Goal: Complete application form: Complete application form

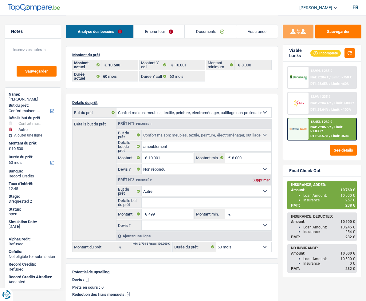
select select "household"
select select "other"
select select "60"
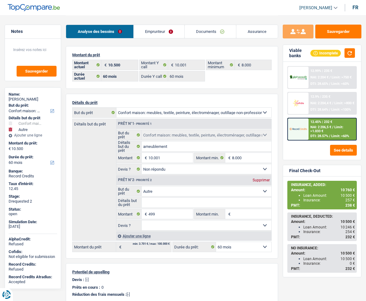
select select "60"
select select "household"
select select "not_answered"
select select "other"
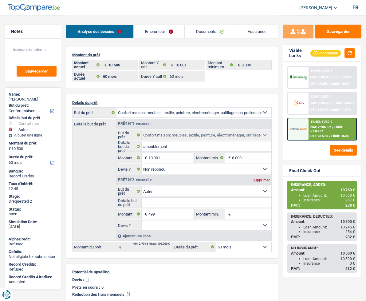
select select "60"
select select "352"
select select "single"
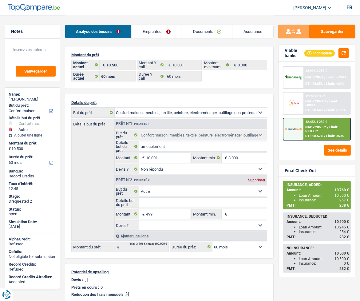
click at [155, 28] on link "Emprunteur" at bounding box center [157, 31] width 50 height 13
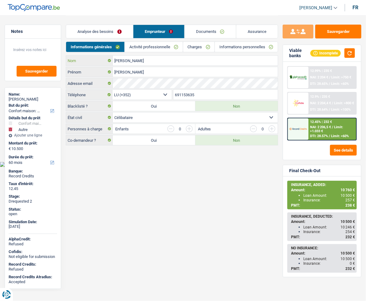
click at [149, 62] on input "nunes de souza" at bounding box center [195, 61] width 165 height 10
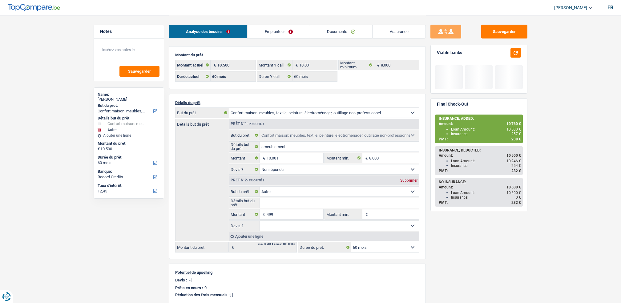
select select "household"
select select "other"
select select "60"
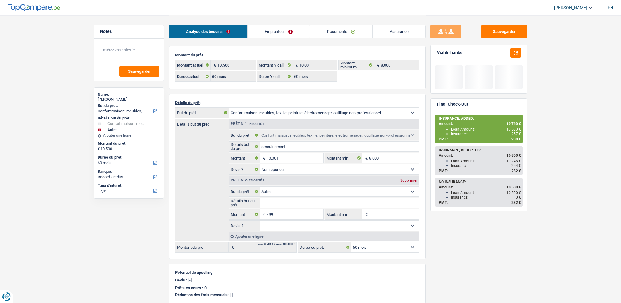
select select "60"
select select "household"
select select "not_answered"
select select "other"
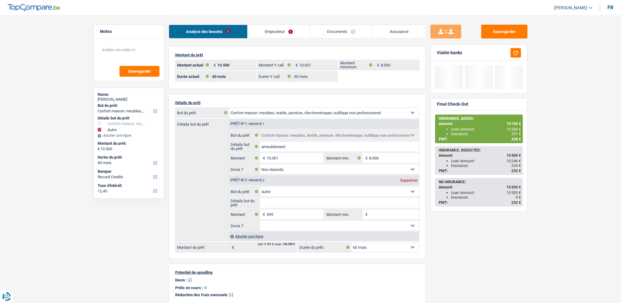
select select "60"
click at [348, 33] on link "Documents" at bounding box center [341, 31] width 62 height 13
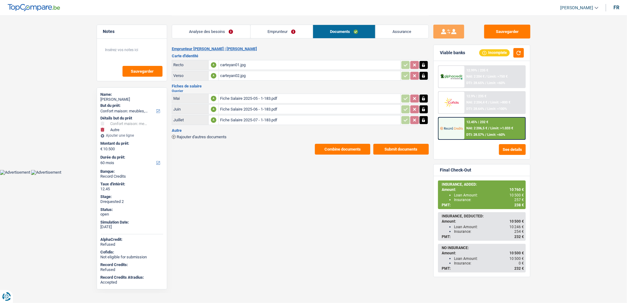
click at [375, 32] on link "Assurance" at bounding box center [401, 31] width 53 height 13
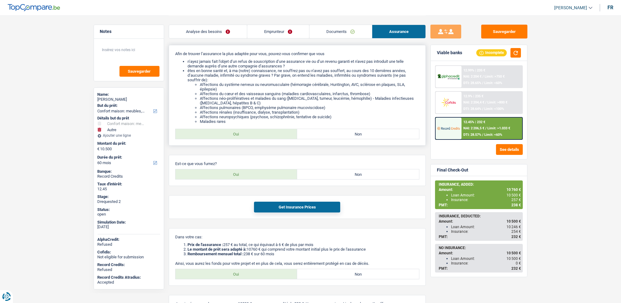
scroll to position [59, 0]
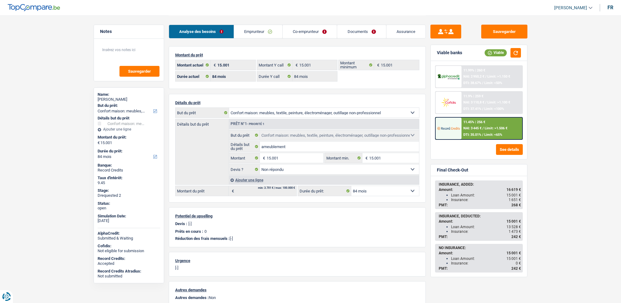
select select "household"
select select "84"
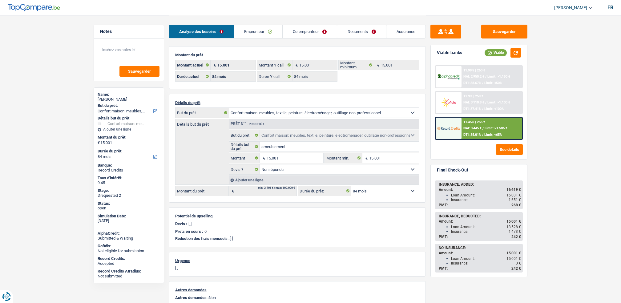
select select "household"
select select "not_answered"
select select "84"
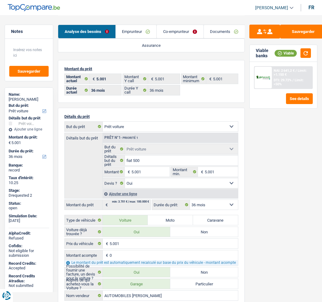
select select "car"
select select "36"
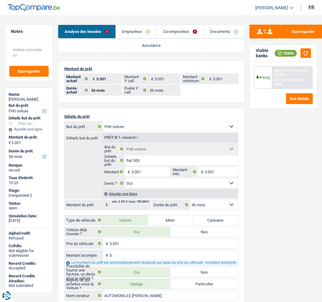
select select "car"
select select "yes"
select select "36"
click at [139, 36] on link "Emprunteur" at bounding box center [136, 31] width 41 height 13
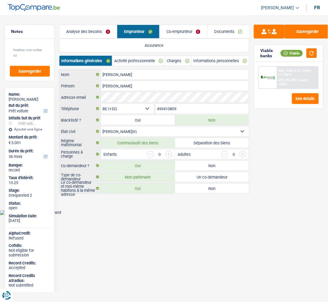
click at [144, 59] on link "Activité professionnelle" at bounding box center [138, 61] width 53 height 10
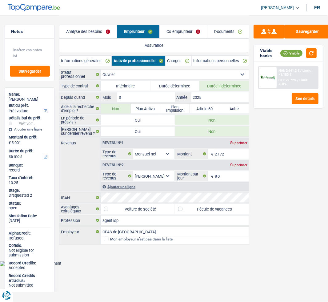
click at [191, 61] on link "Charges" at bounding box center [179, 61] width 26 height 10
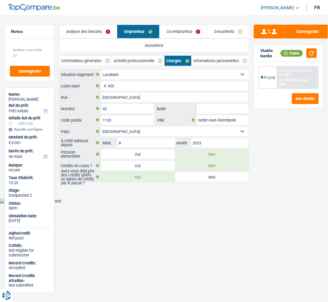
click at [229, 61] on link "Informations personnelles" at bounding box center [221, 61] width 58 height 10
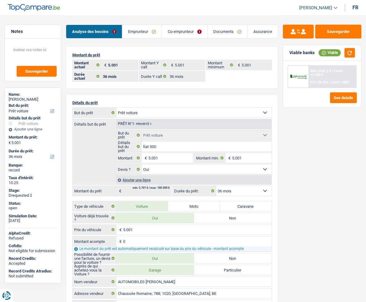
select select "car"
select select "36"
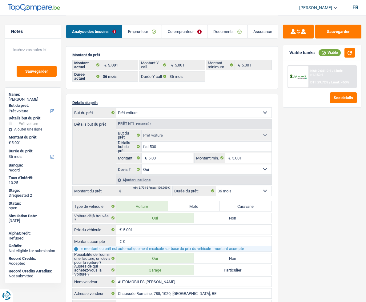
select select "car"
select select "yes"
select select "36"
click at [218, 29] on link "Documents" at bounding box center [227, 31] width 40 height 13
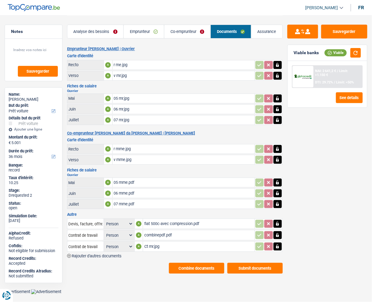
click at [150, 231] on div "combinepdf.pdf" at bounding box center [198, 234] width 109 height 9
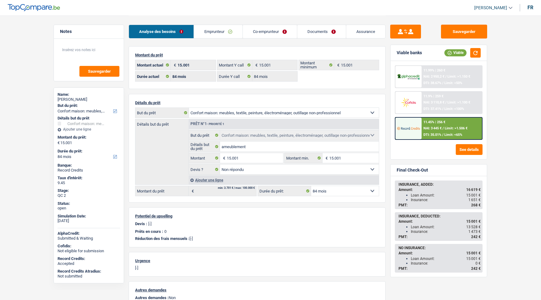
select select "household"
select select "84"
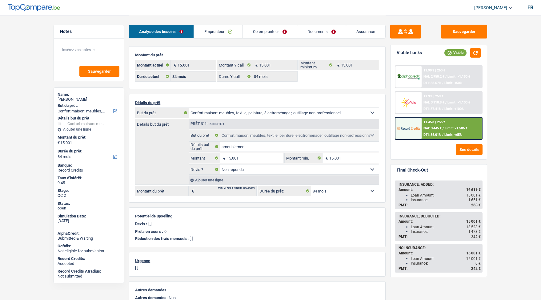
select select "household"
select select "not_answered"
select select "84"
select select "rents"
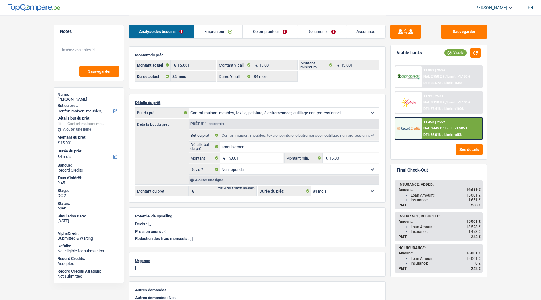
select select "LU"
click at [206, 32] on link "Emprunteur" at bounding box center [218, 31] width 48 height 13
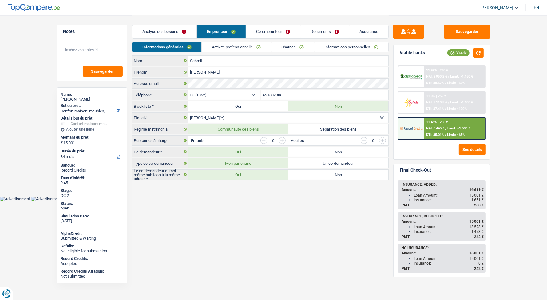
click at [216, 48] on link "Activité professionnelle" at bounding box center [236, 47] width 69 height 10
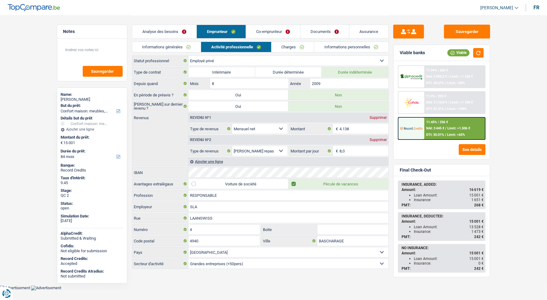
click at [292, 48] on link "Charges" at bounding box center [293, 47] width 43 height 10
